Goal: Information Seeking & Learning: Compare options

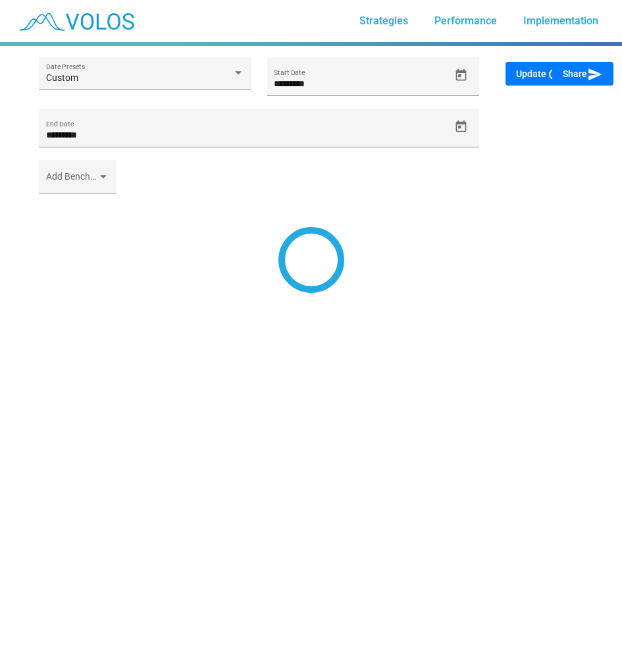
type input "**********"
type input "*********"
